Goal: Task Accomplishment & Management: Use online tool/utility

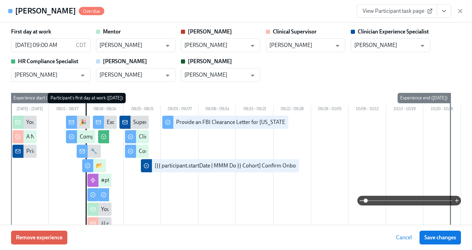
scroll to position [796, 0]
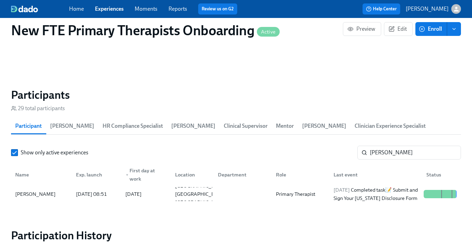
scroll to position [0, 3688]
click at [111, 9] on link "Experiences" at bounding box center [109, 9] width 29 height 7
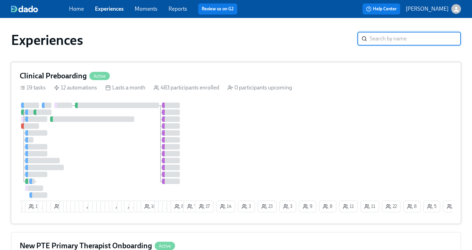
scroll to position [165, 0]
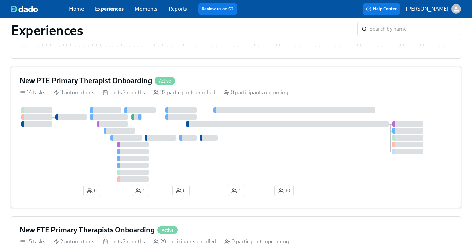
click at [139, 82] on h4 "New PTE Primary Therapist Onboarding" at bounding box center [86, 81] width 132 height 10
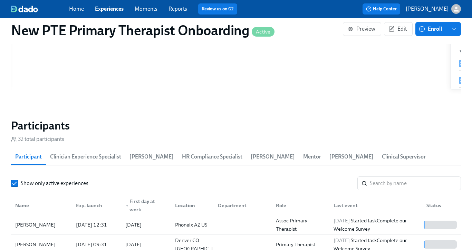
scroll to position [657, 0]
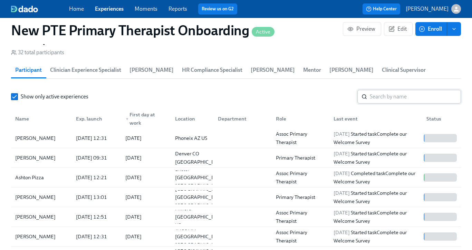
click at [401, 94] on input "search" at bounding box center [414, 97] width 91 height 14
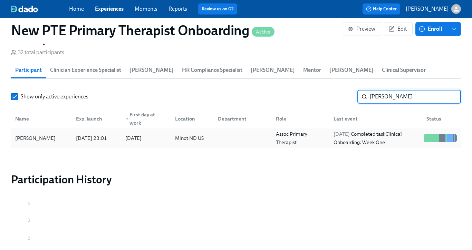
type input "[PERSON_NAME]"
click at [120, 139] on div "[DATE]" at bounding box center [145, 138] width 50 height 14
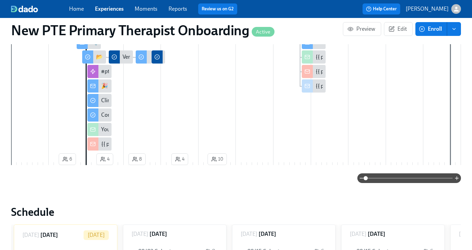
scroll to position [368, 0]
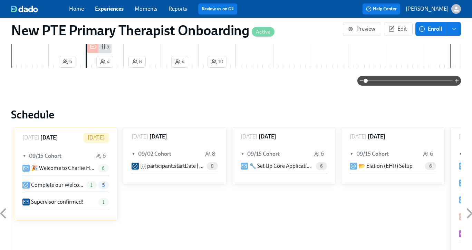
click at [107, 7] on link "Experiences" at bounding box center [109, 9] width 29 height 7
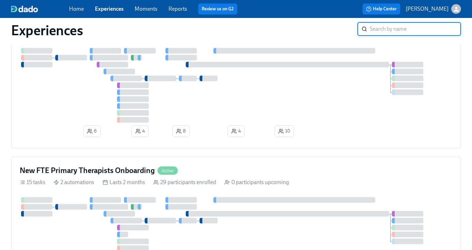
scroll to position [273, 0]
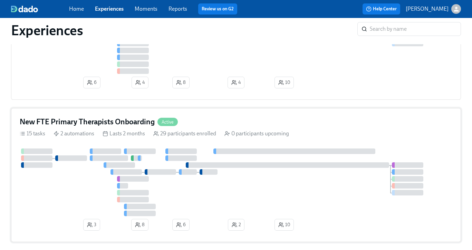
click at [128, 118] on div "New FTE Primary Therapists Onboarding Active 15 tasks 2 automations Lasts 2 mon…" at bounding box center [236, 175] width 450 height 134
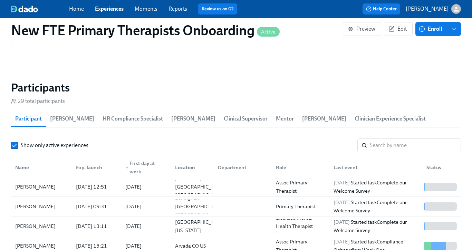
scroll to position [621, 0]
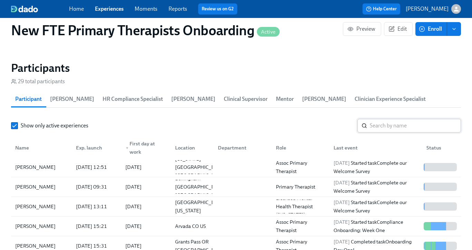
click at [407, 127] on input "search" at bounding box center [414, 126] width 91 height 14
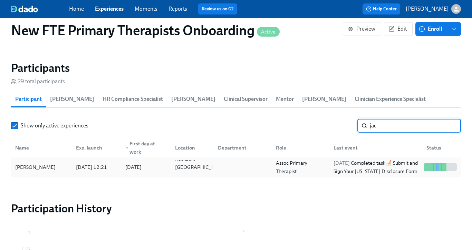
type input "jac"
click at [45, 165] on div "[PERSON_NAME]" at bounding box center [35, 167] width 46 height 8
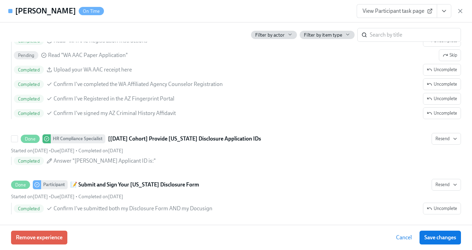
scroll to position [1345, 0]
